Goal: Task Accomplishment & Management: Use online tool/utility

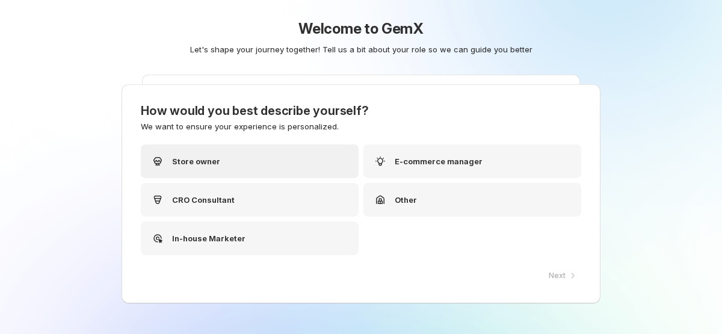
click at [255, 173] on div "Store owner" at bounding box center [250, 161] width 218 height 34
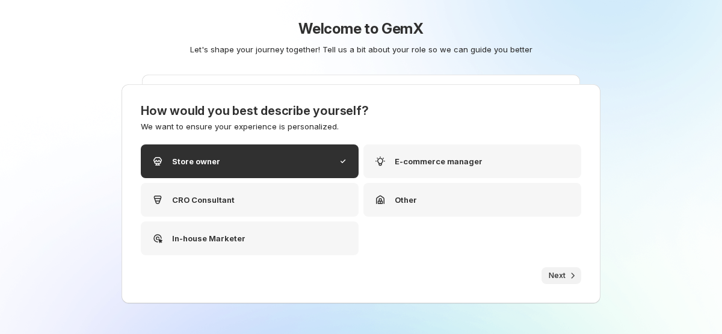
click at [560, 271] on span "Next" at bounding box center [557, 276] width 17 height 10
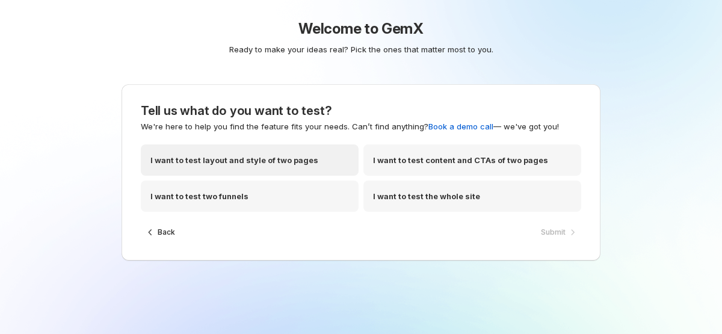
click at [303, 173] on div "I want to test layout and style of two pages" at bounding box center [250, 159] width 218 height 31
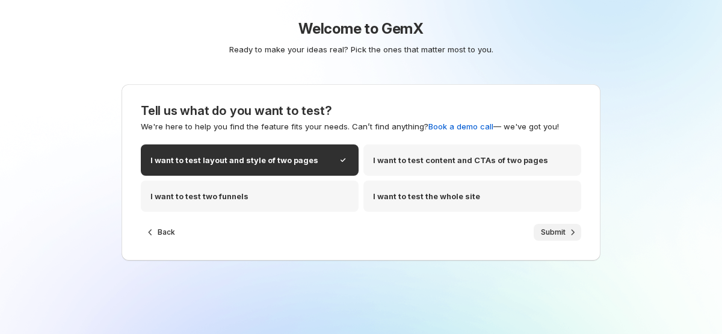
click at [555, 231] on span "Submit" at bounding box center [553, 232] width 25 height 10
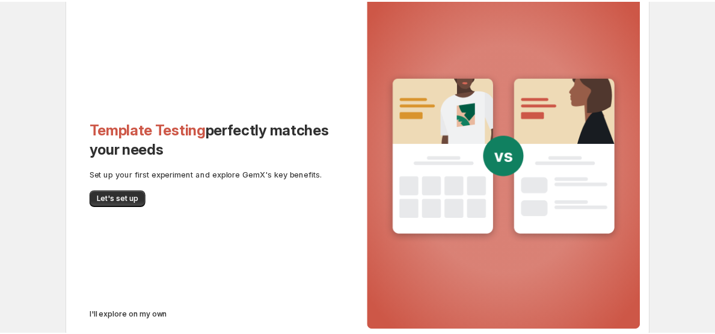
scroll to position [123, 0]
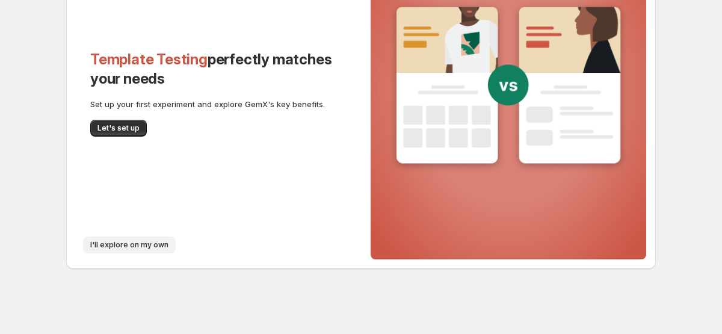
click at [131, 237] on button "I'll explore on my own" at bounding box center [129, 244] width 93 height 17
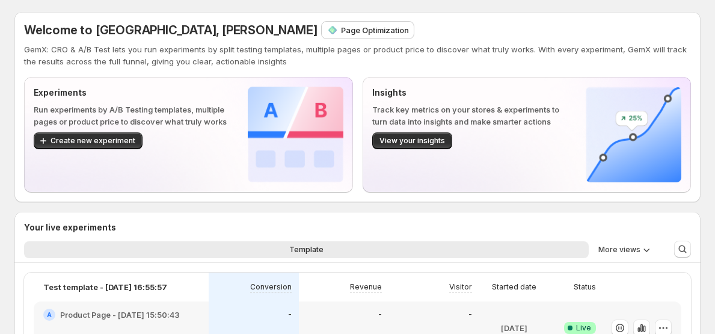
click at [341, 29] on p "Page Optimization" at bounding box center [375, 30] width 68 height 12
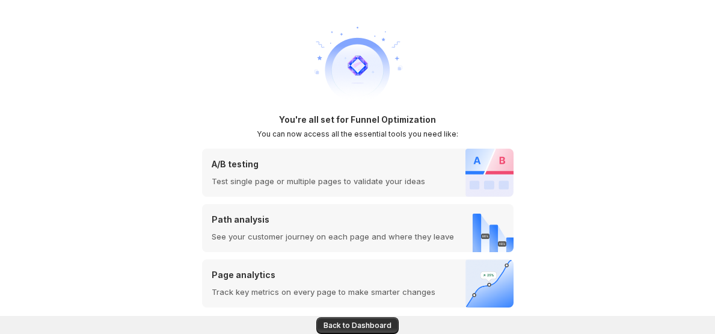
scroll to position [19, 0]
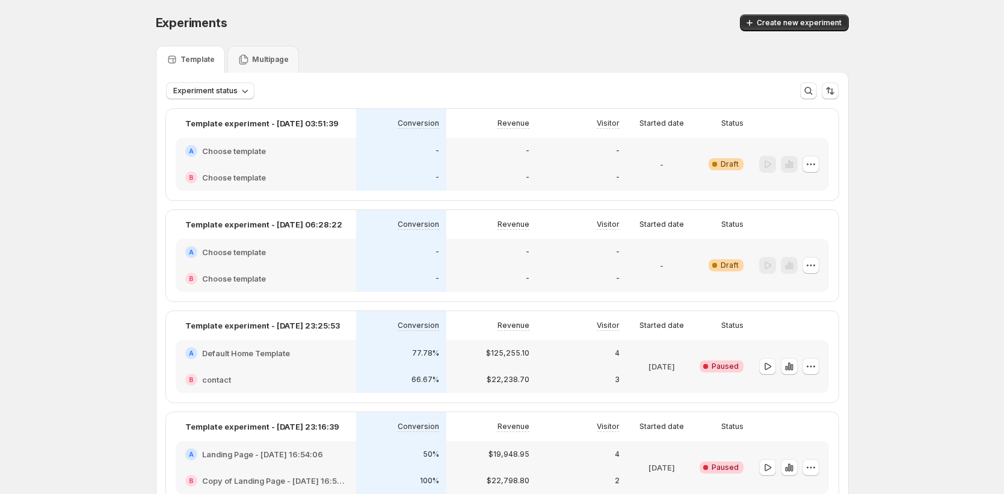
scroll to position [19, 0]
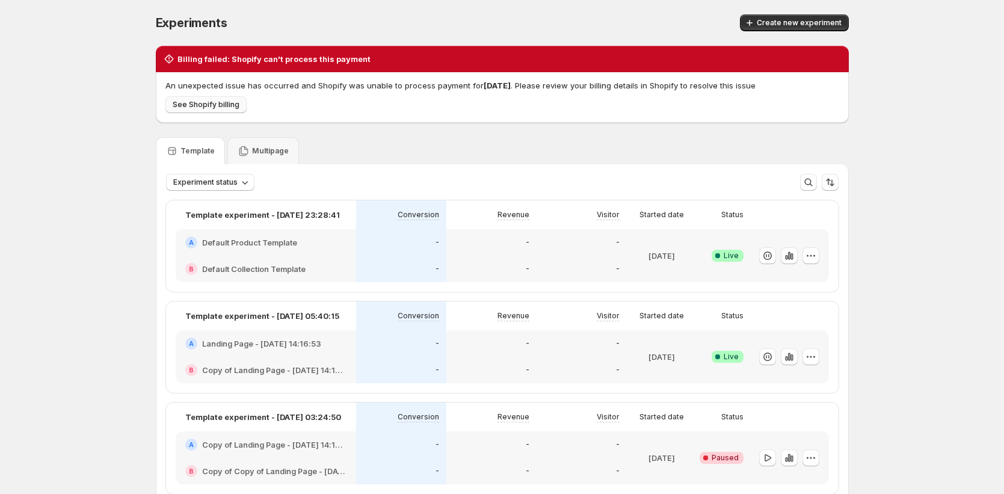
click at [221, 102] on span "See Shopify billing" at bounding box center [206, 105] width 67 height 10
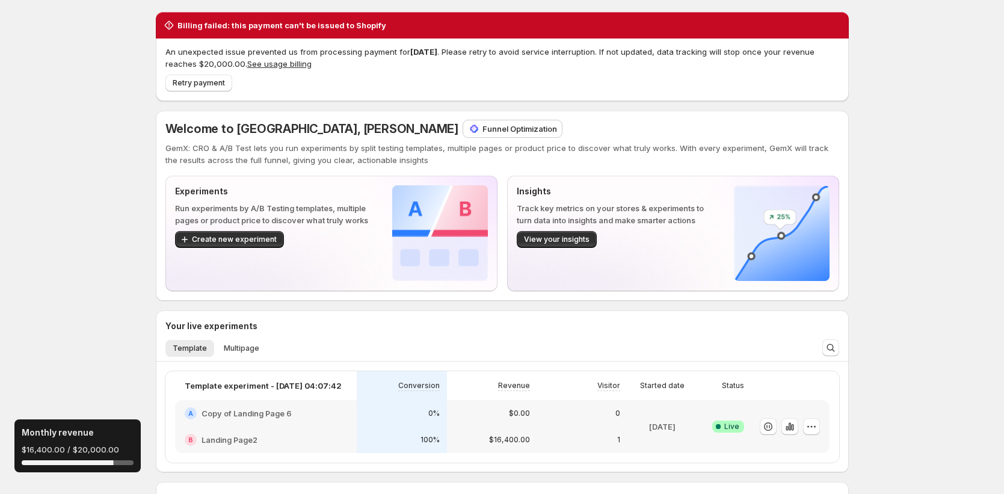
click at [80, 82] on div "Billing failed: this payment can't be issued to Shopify An unexpected issue pre…" at bounding box center [502, 403] width 1004 height 807
